Goal: Task Accomplishment & Management: Manage account settings

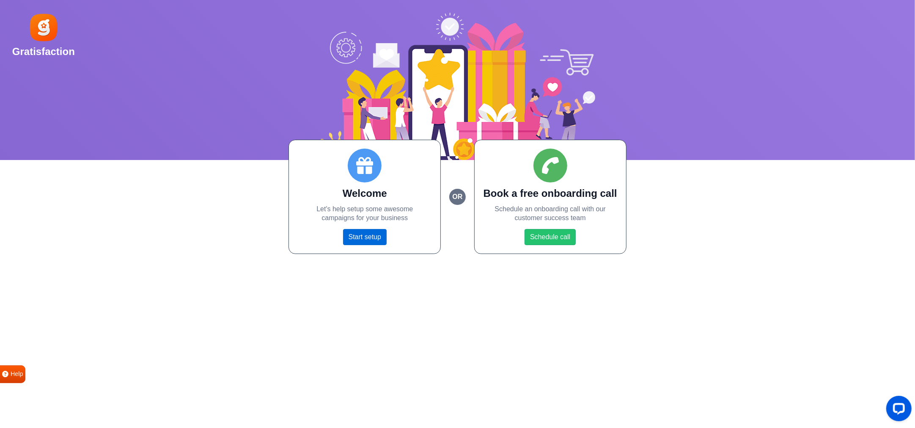
click at [372, 234] on link "Start setup" at bounding box center [365, 237] width 44 height 16
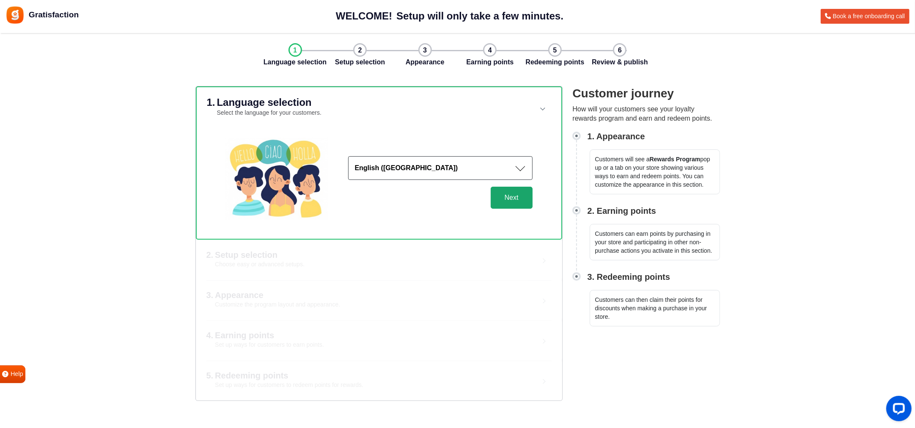
click at [511, 187] on button "Next" at bounding box center [512, 198] width 42 height 22
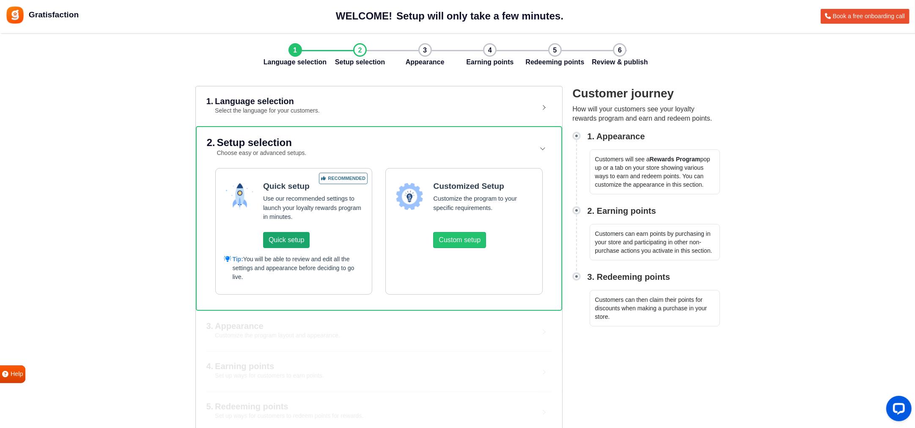
click at [280, 232] on button "Quick setup" at bounding box center [286, 240] width 47 height 16
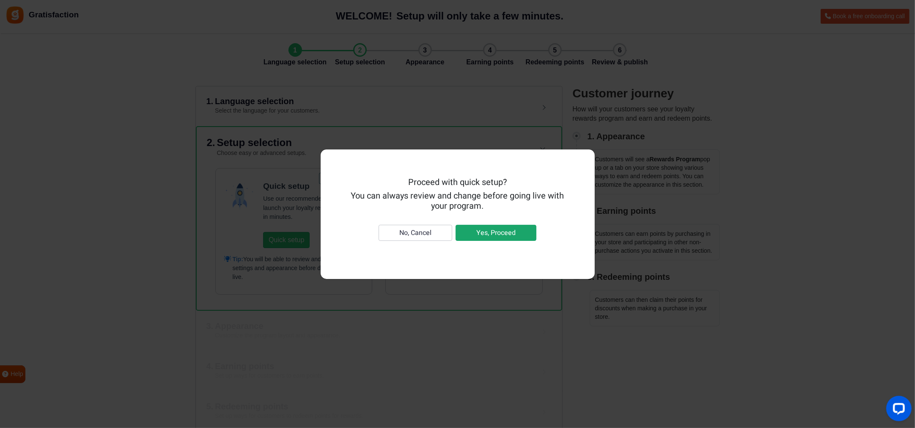
click at [480, 225] on button "Yes, Proceed" at bounding box center [496, 233] width 81 height 16
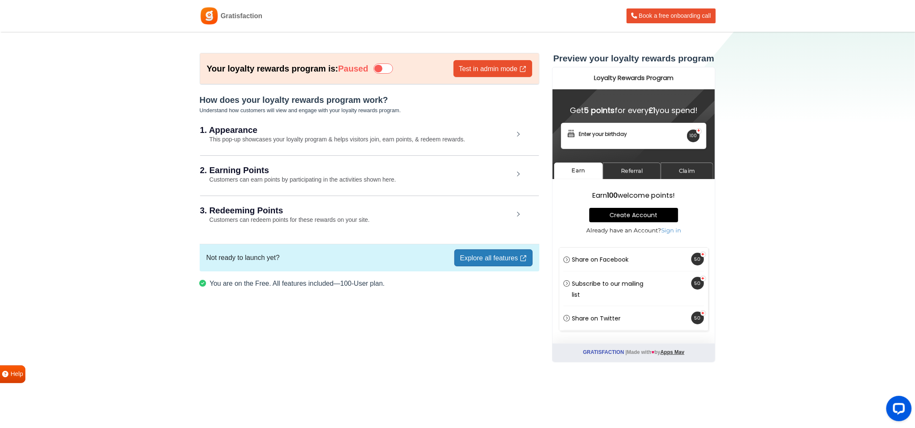
click at [505, 126] on h2 "1. Appearance" at bounding box center [357, 130] width 314 height 8
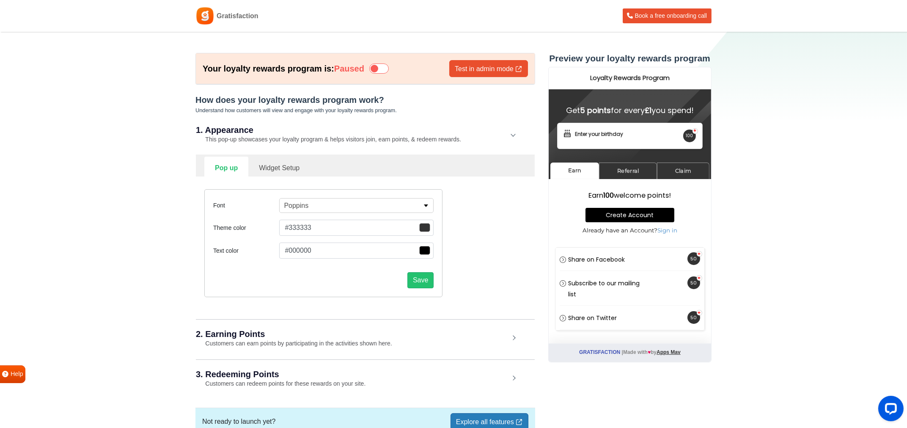
click at [428, 223] on span "button" at bounding box center [424, 227] width 11 height 9
type input "#cc2222"
type input "#ce2525"
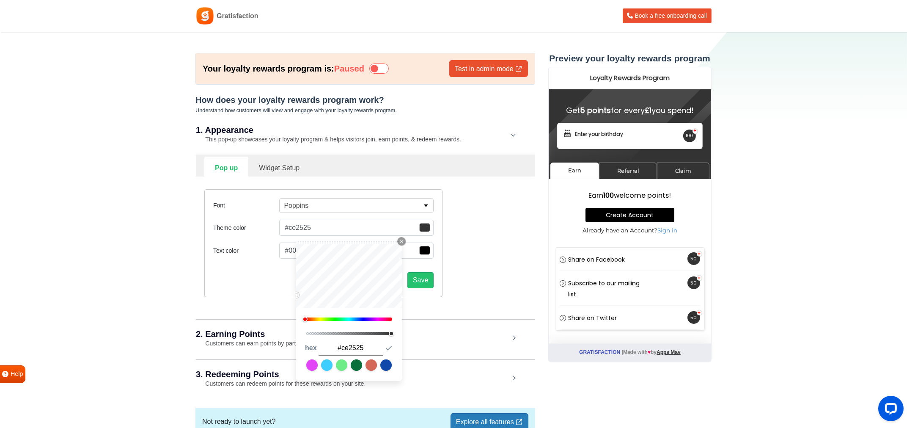
type input "#d12727"
type input "#da2e2e"
type input "#d92f2f"
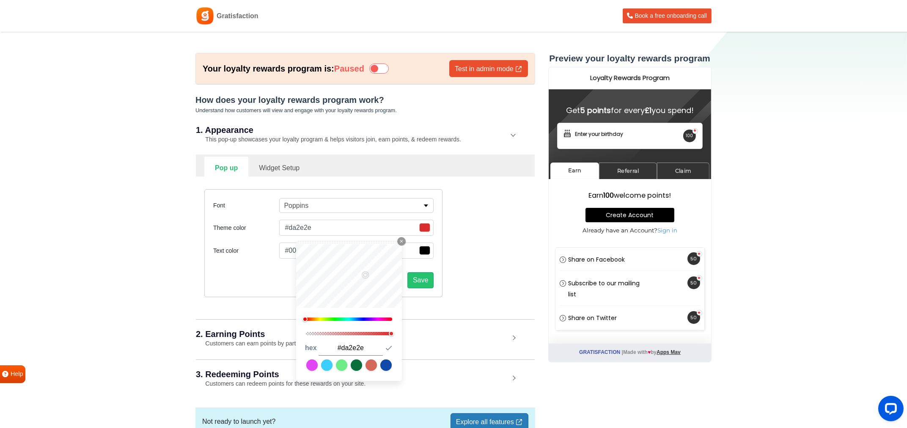
type input "#d92f2f"
type input "#d83131"
type input "#d63232"
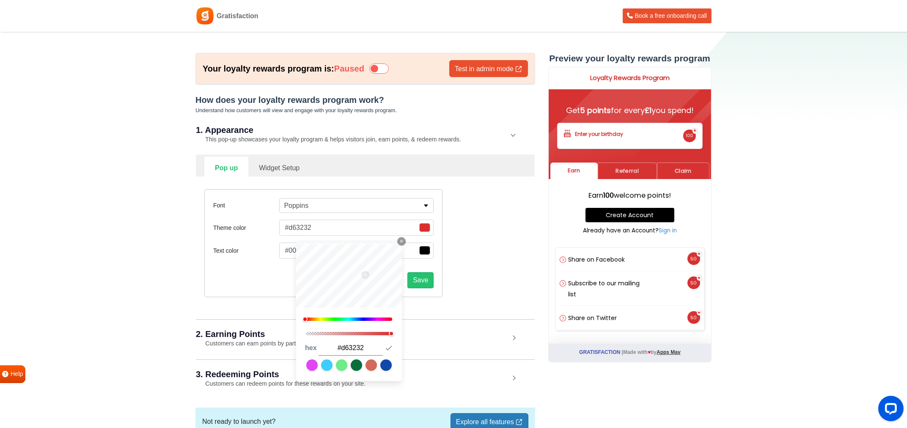
type input "#d53333"
type input "#d43535"
type input "#d23636"
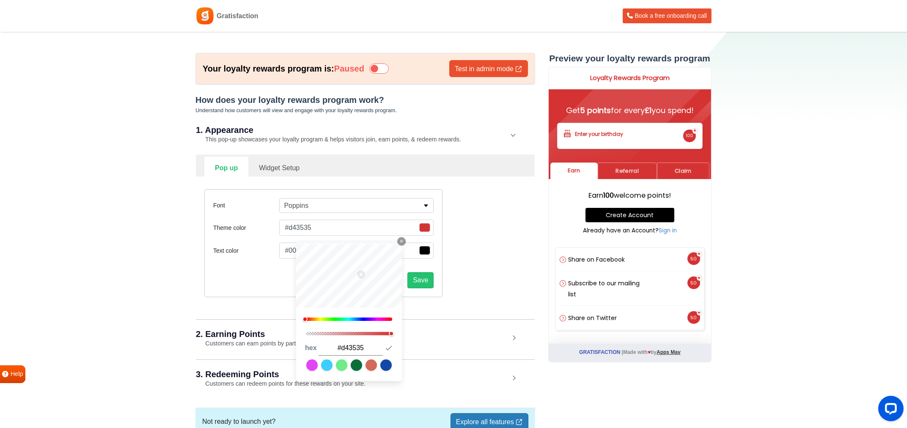
type input "#d23636"
type input "#d13737"
type input "#cd3636"
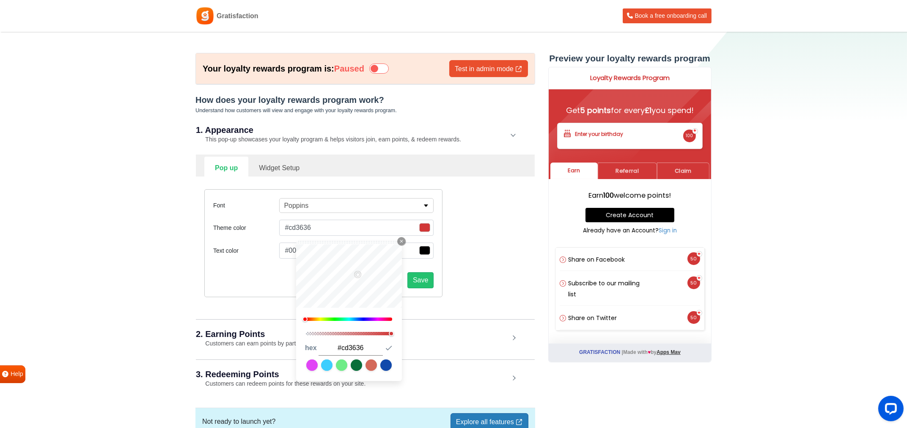
type input "#c53434"
type input "#c13333"
type input "#b93131"
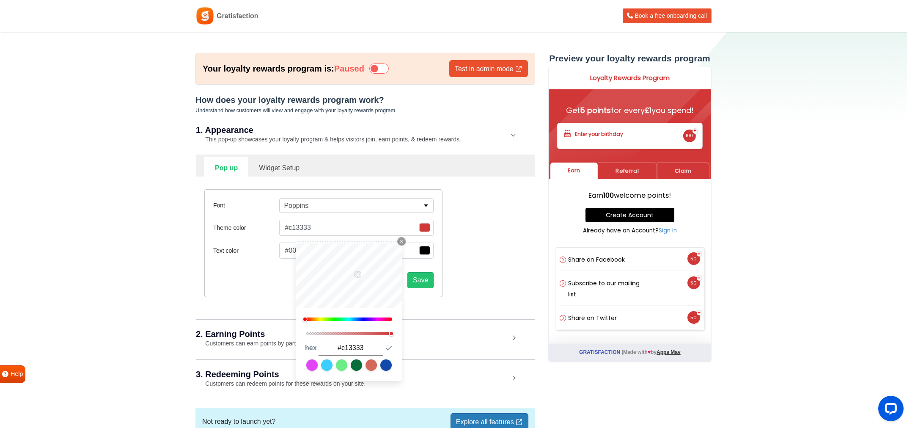
type input "#b93131"
type input "#b53030"
type input "#ad2e2e"
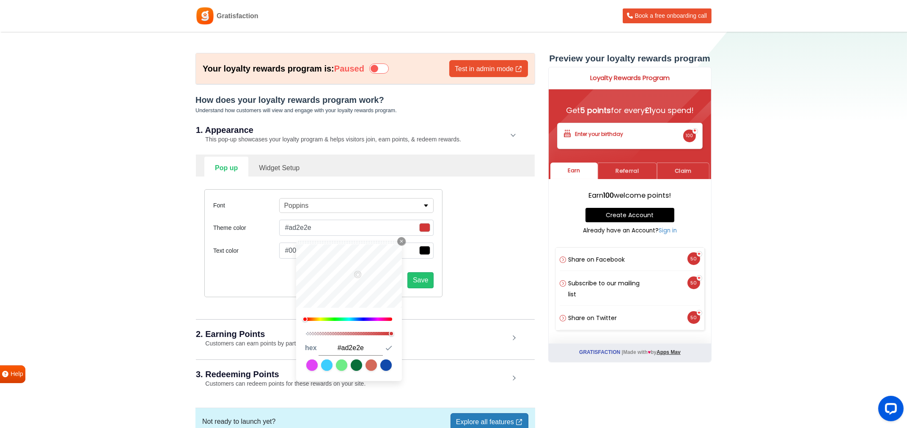
type input "#a92c2c"
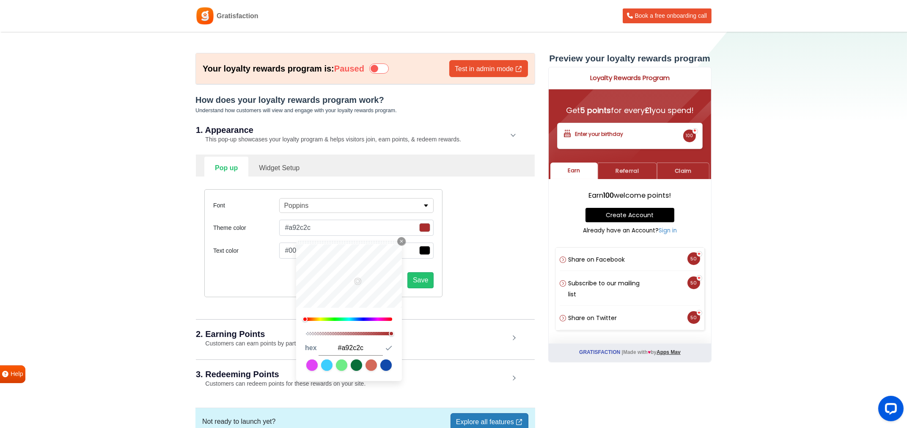
type input "#a52b2b"
type input "#a62a2a"
type input "#a22929"
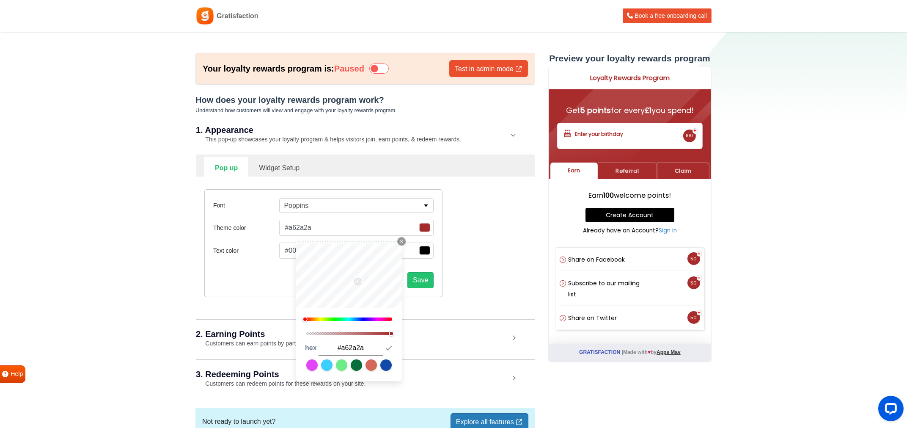
type input "#a22929"
click at [481, 200] on div "Font Poppins Abel Alfa Slab One Anton Archivo Archivo Black Arimo Arvo Assistan…" at bounding box center [365, 242] width 335 height 133
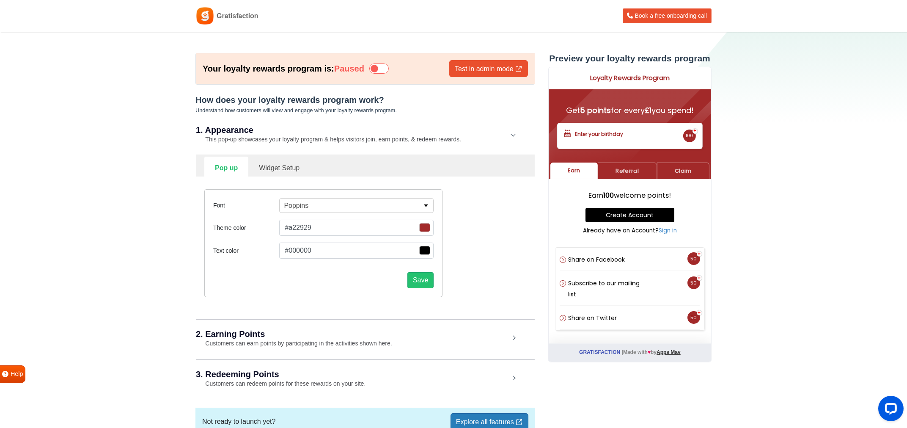
scroll to position [29, 0]
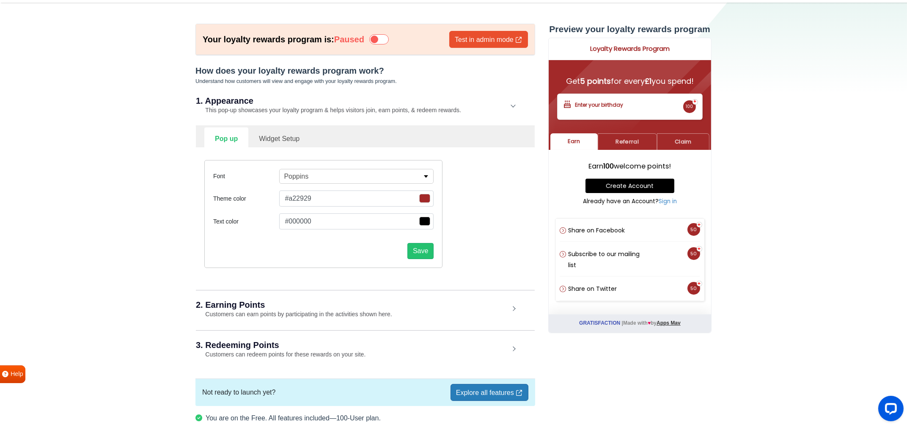
click at [508, 290] on div "2. Earning Points Customers can earn points by participating in the activities …" at bounding box center [365, 309] width 339 height 39
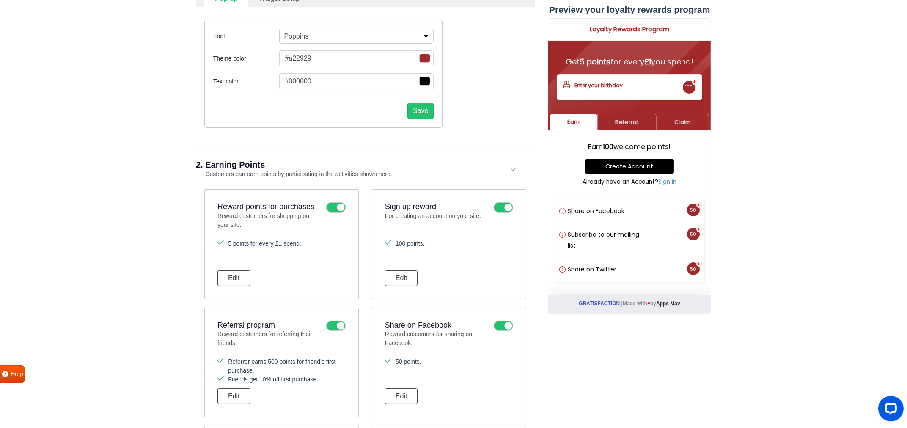
scroll to position [188, 0]
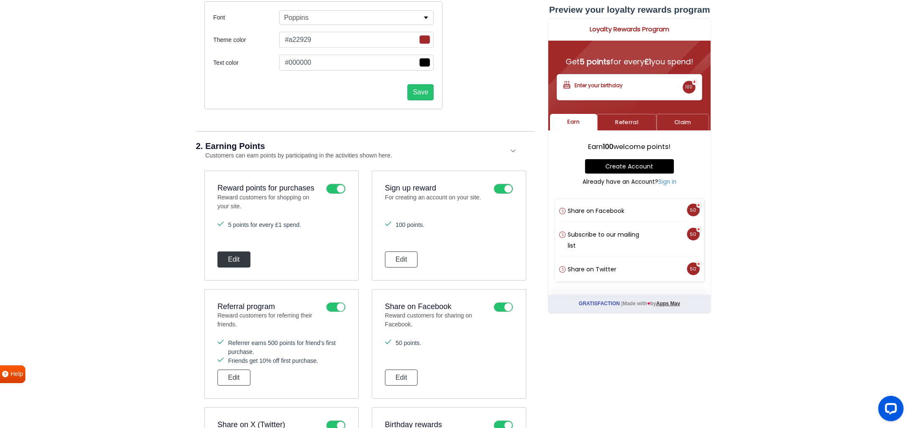
click at [226, 251] on button "Edit" at bounding box center [233, 259] width 33 height 16
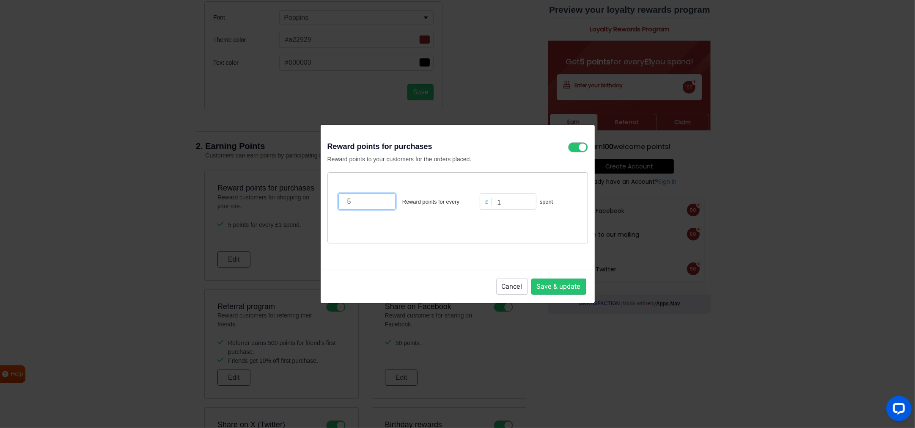
drag, startPoint x: 357, startPoint y: 210, endPoint x: 337, endPoint y: 209, distance: 19.9
click at [338, 209] on input "5" at bounding box center [366, 201] width 57 height 16
type input "1"
click at [502, 209] on input "1" at bounding box center [508, 201] width 57 height 16
type input "10"
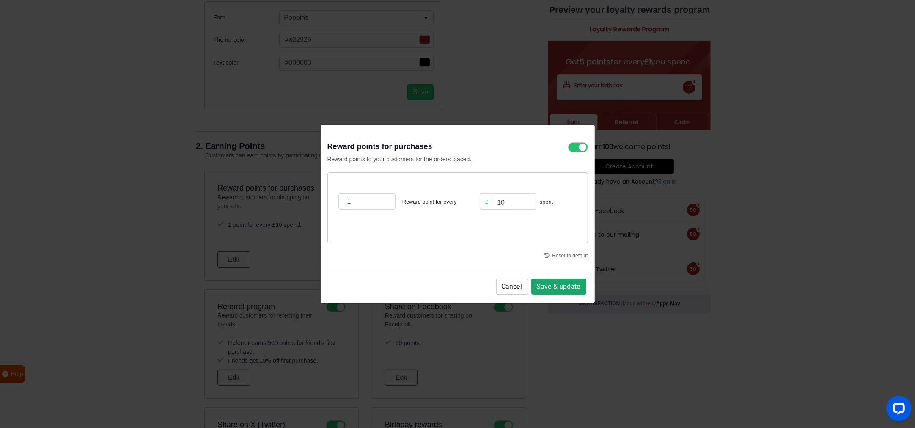
click at [561, 278] on button "Save & update" at bounding box center [558, 286] width 55 height 16
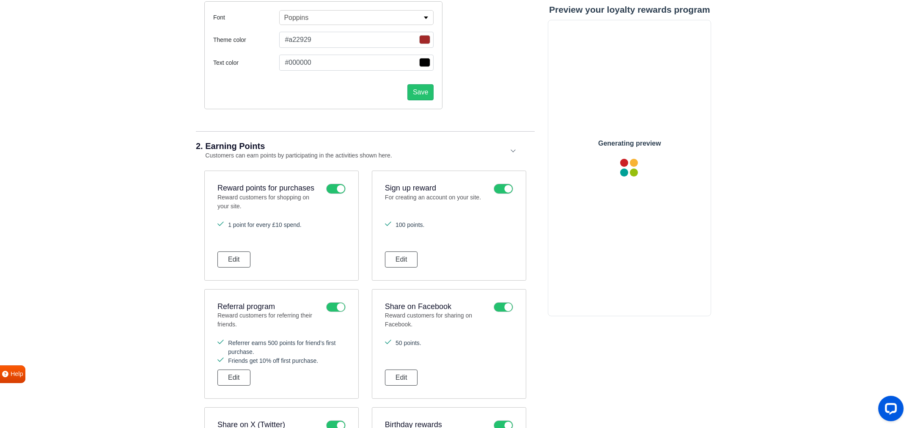
scroll to position [0, 0]
click at [509, 184] on icon at bounding box center [503, 189] width 19 height 10
click at [0, 0] on input "checkbox" at bounding box center [0, 0] width 0 height 0
click at [339, 302] on icon at bounding box center [335, 307] width 19 height 10
click at [0, 0] on input "checkbox" at bounding box center [0, 0] width 0 height 0
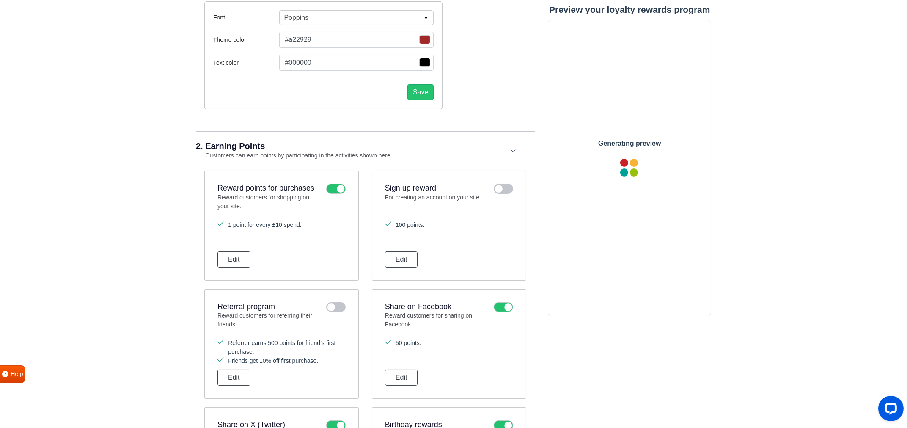
click at [512, 302] on icon at bounding box center [503, 307] width 19 height 10
click at [0, 0] on input "checkbox" at bounding box center [0, 0] width 0 height 0
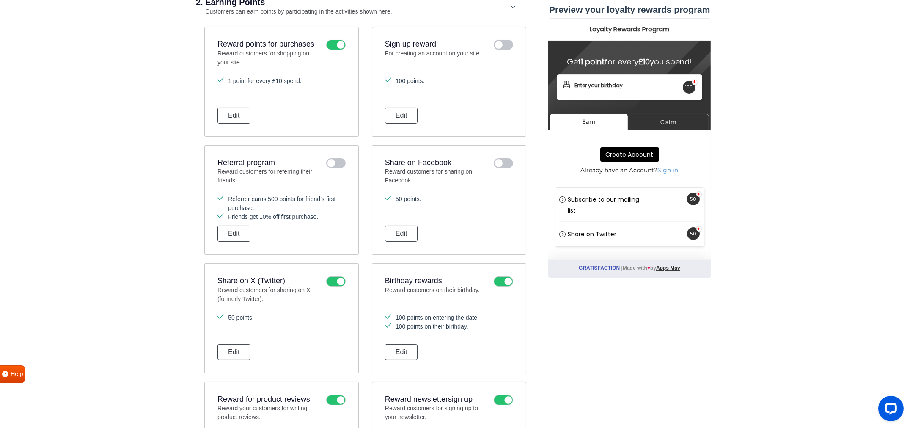
scroll to position [347, 0]
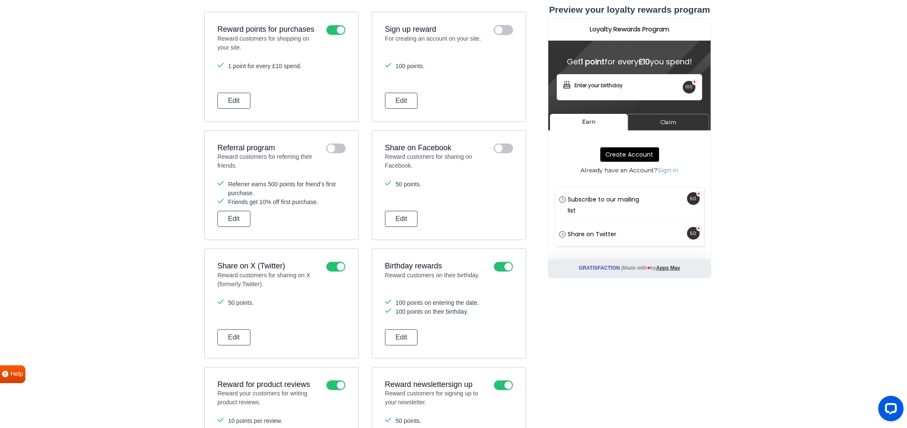
click at [512, 261] on icon at bounding box center [503, 266] width 19 height 10
click at [0, 0] on input "checkbox" at bounding box center [0, 0] width 0 height 0
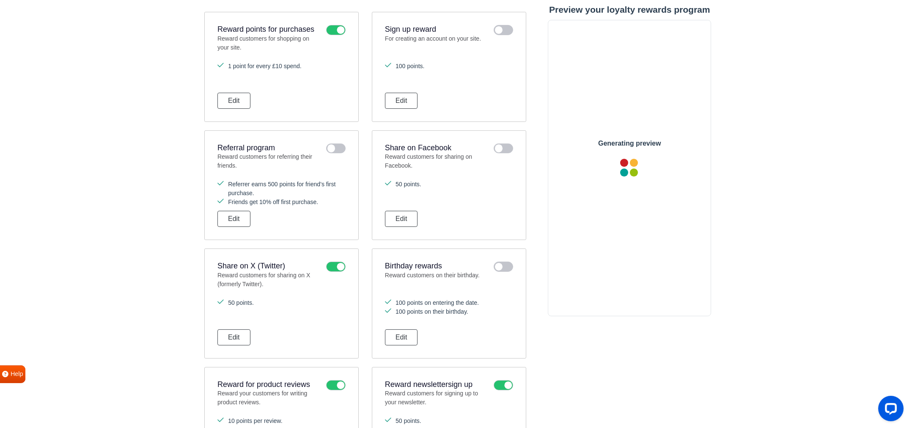
scroll to position [0, 0]
click at [341, 261] on icon at bounding box center [335, 266] width 19 height 10
click at [0, 0] on input "checkbox" at bounding box center [0, 0] width 0 height 0
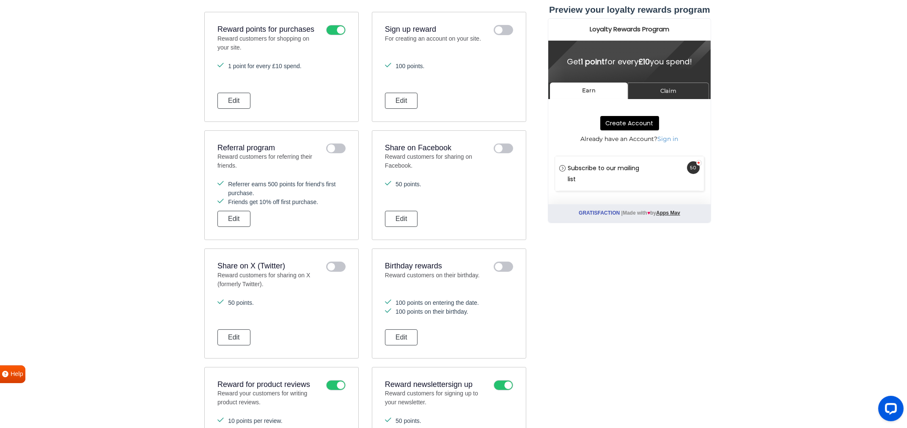
click at [341, 380] on icon at bounding box center [335, 385] width 19 height 10
click at [0, 0] on input "checkbox" at bounding box center [0, 0] width 0 height 0
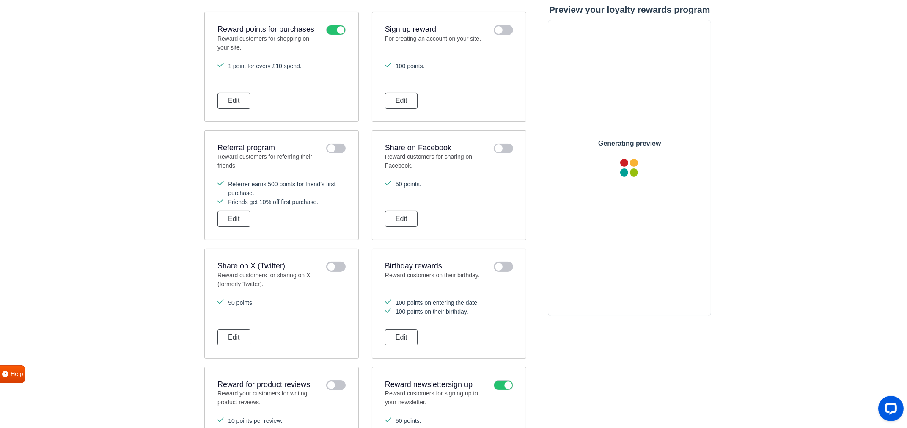
click at [511, 380] on icon at bounding box center [503, 385] width 19 height 10
click at [0, 0] on input "checkbox" at bounding box center [0, 0] width 0 height 0
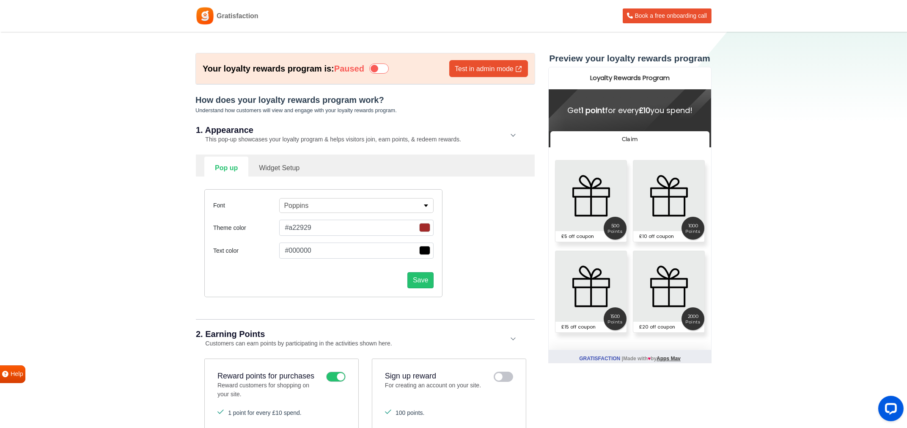
click at [266, 157] on link "Widget Setup" at bounding box center [279, 167] width 62 height 21
select select "right"
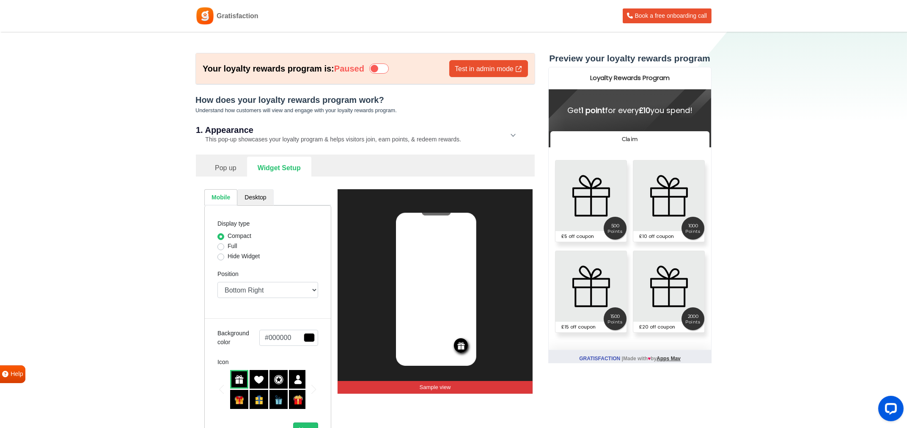
click at [250, 189] on link "Desktop" at bounding box center [255, 197] width 36 height 17
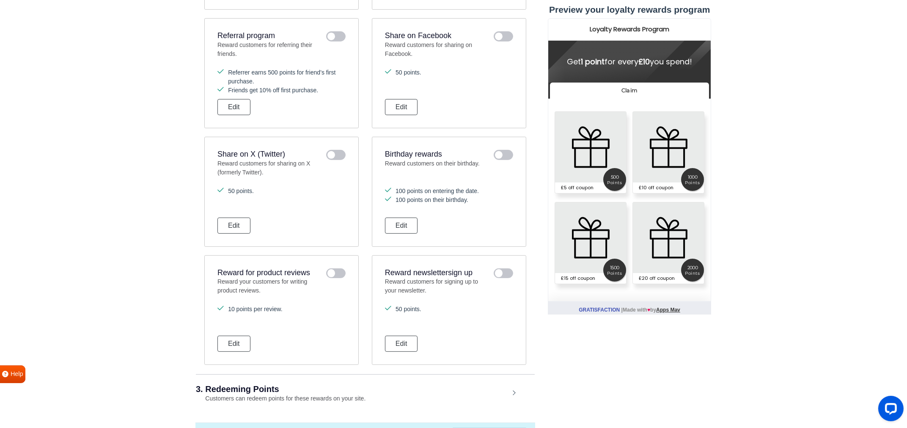
scroll to position [644, 0]
click at [489, 427] on link "Explore all features" at bounding box center [490, 435] width 78 height 17
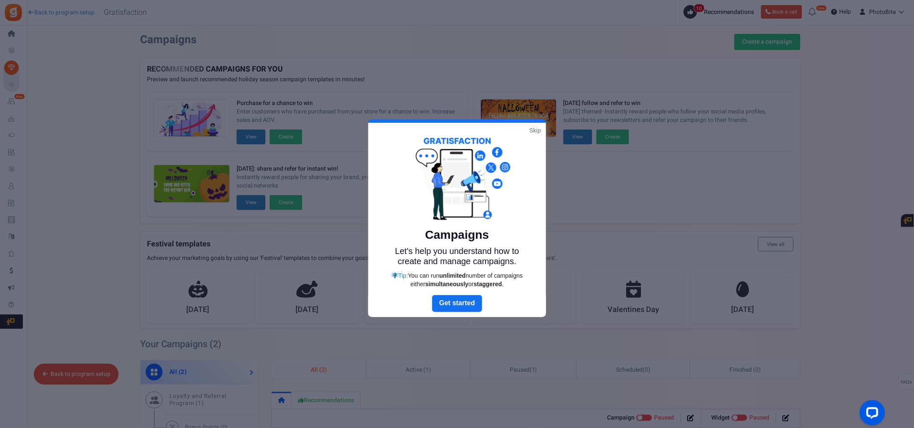
click at [537, 130] on link "Skip" at bounding box center [534, 130] width 11 height 8
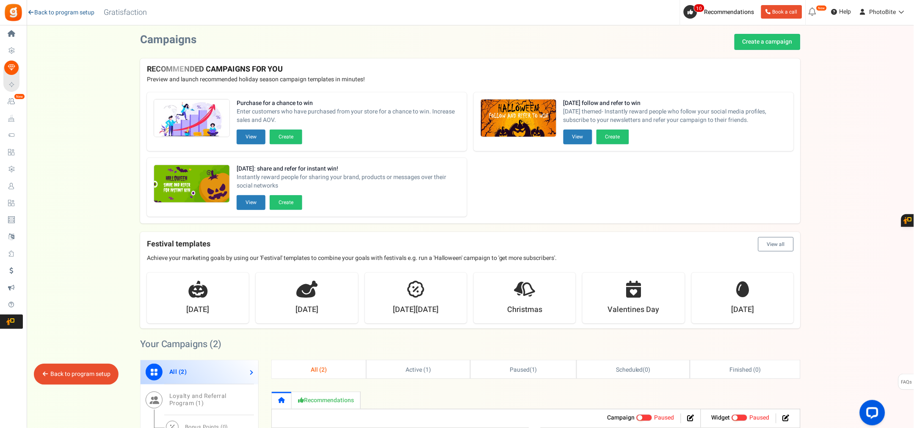
click at [61, 12] on link "Back to program setup" at bounding box center [61, 12] width 68 height 8
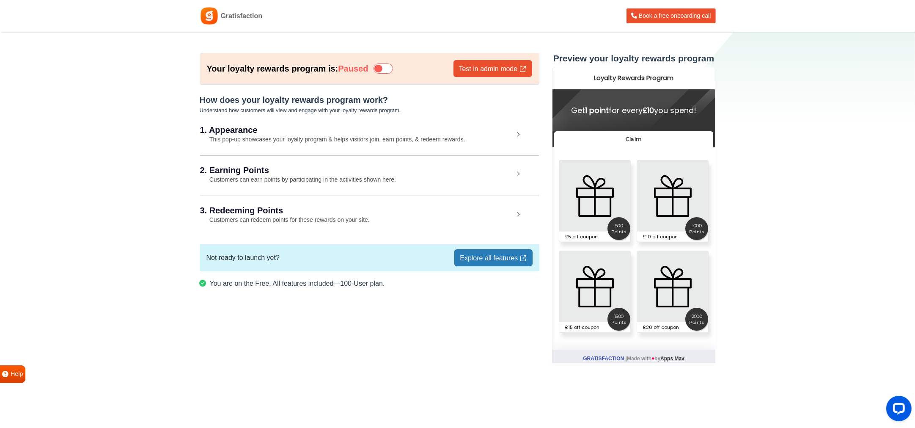
click at [512, 206] on h2 "3. Redeeming Points" at bounding box center [357, 210] width 314 height 8
